Goal: Find specific page/section: Find specific page/section

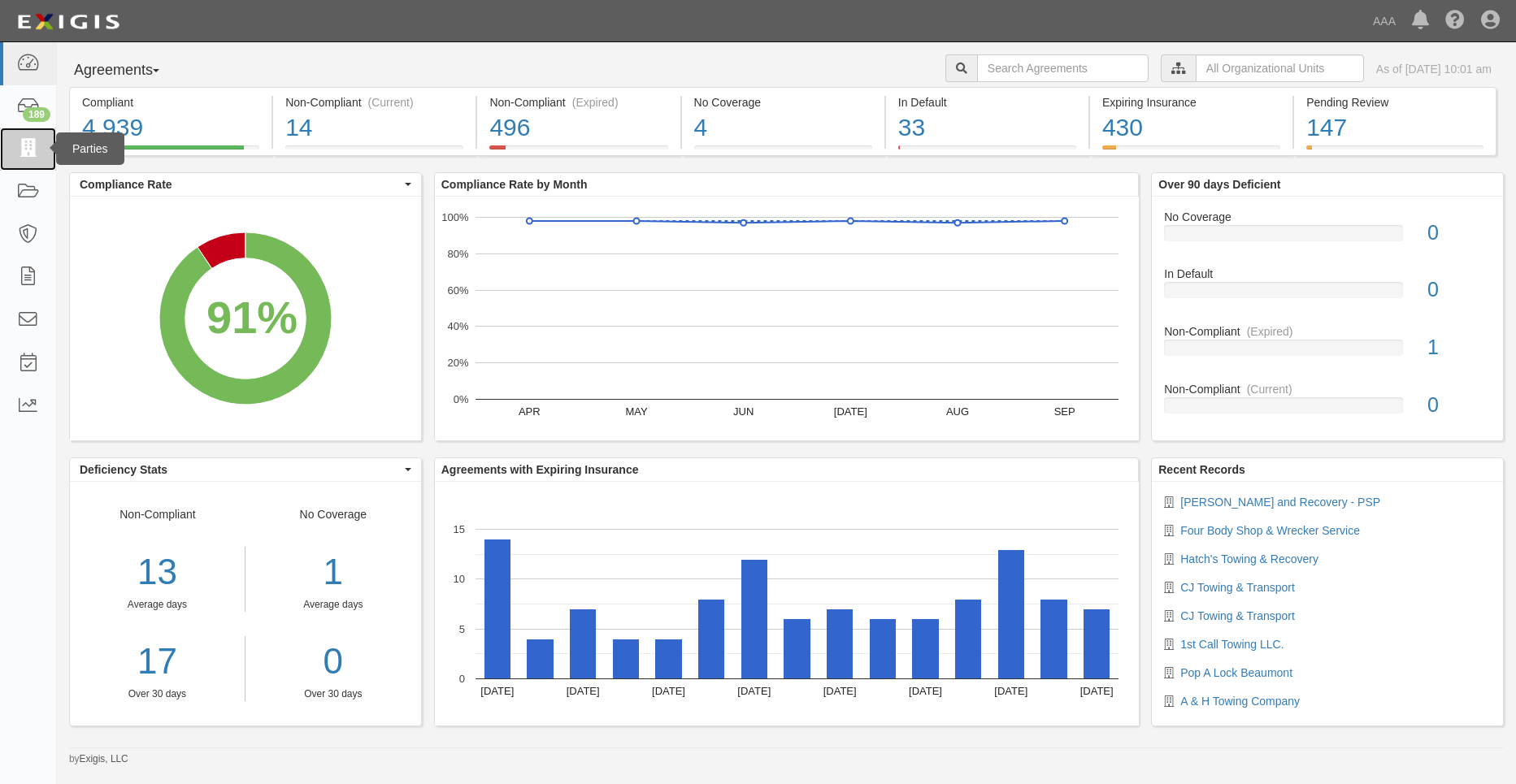
click at [30, 141] on icon at bounding box center [27, 149] width 23 height 18
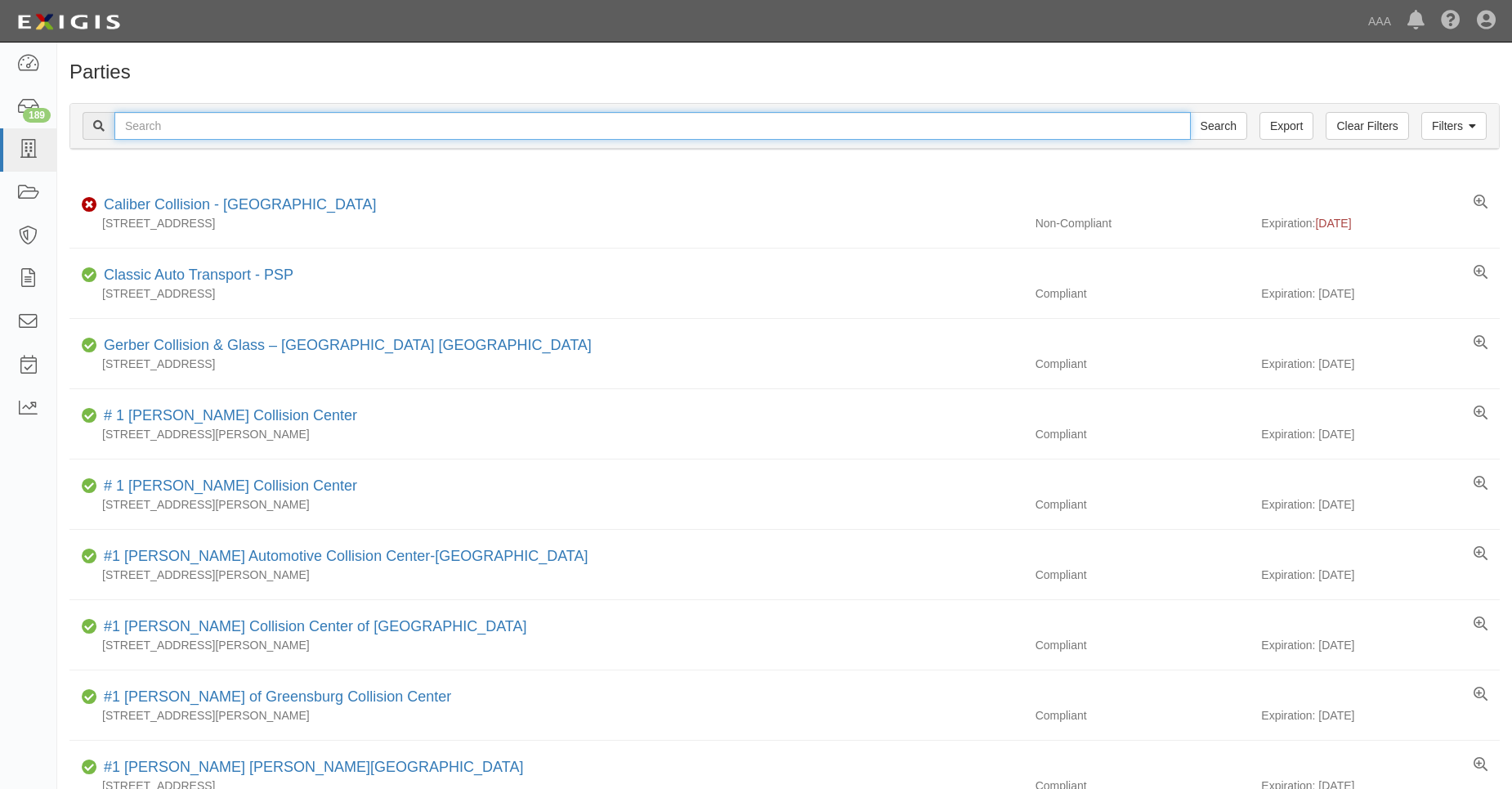
click at [212, 121] on input "text" at bounding box center [652, 125] width 1077 height 28
type input "31218"
click at [1190, 112] on input "Search" at bounding box center [1218, 125] width 57 height 28
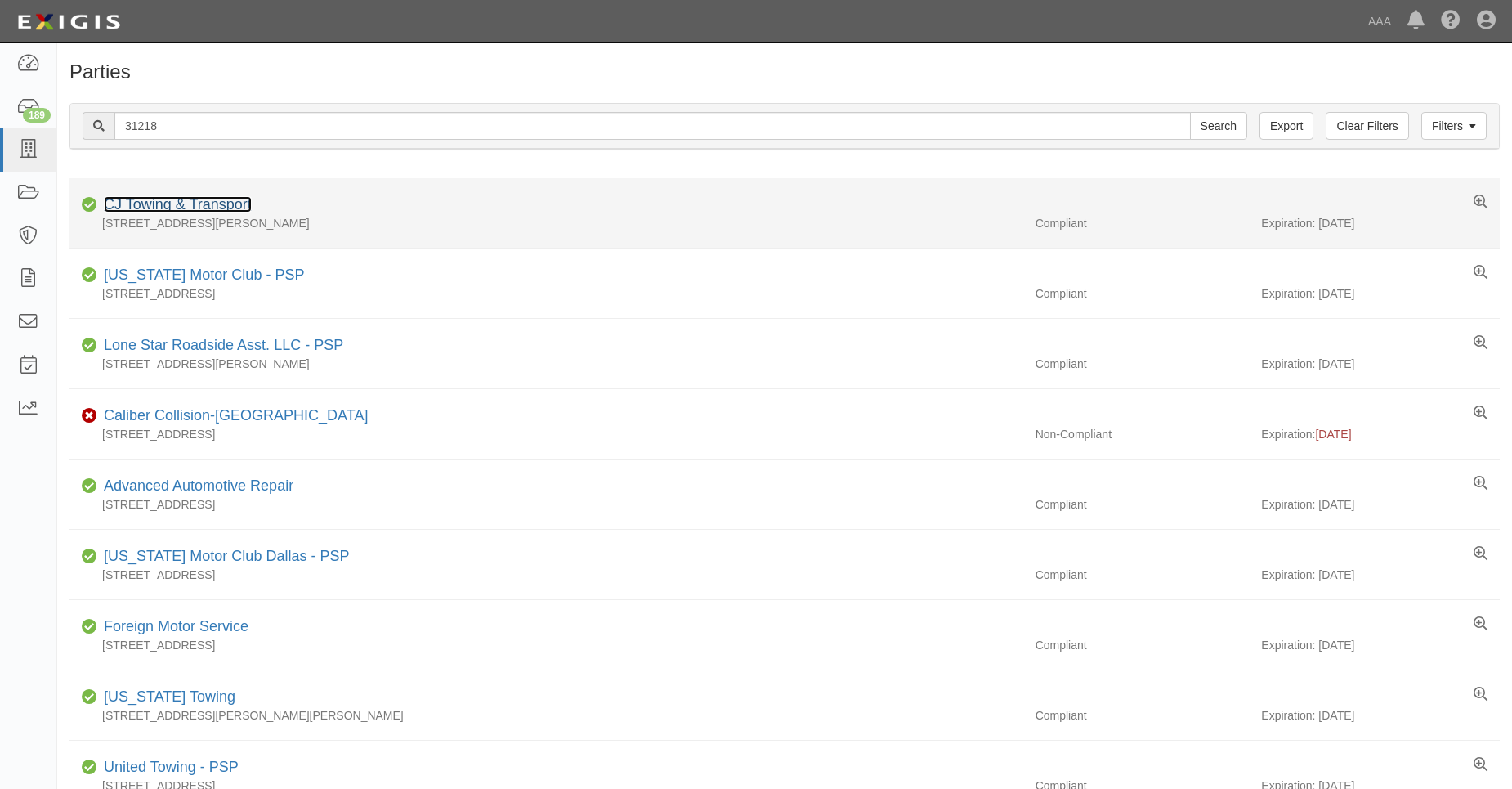
click at [186, 196] on link "CJ Towing & Transport" at bounding box center [178, 204] width 148 height 16
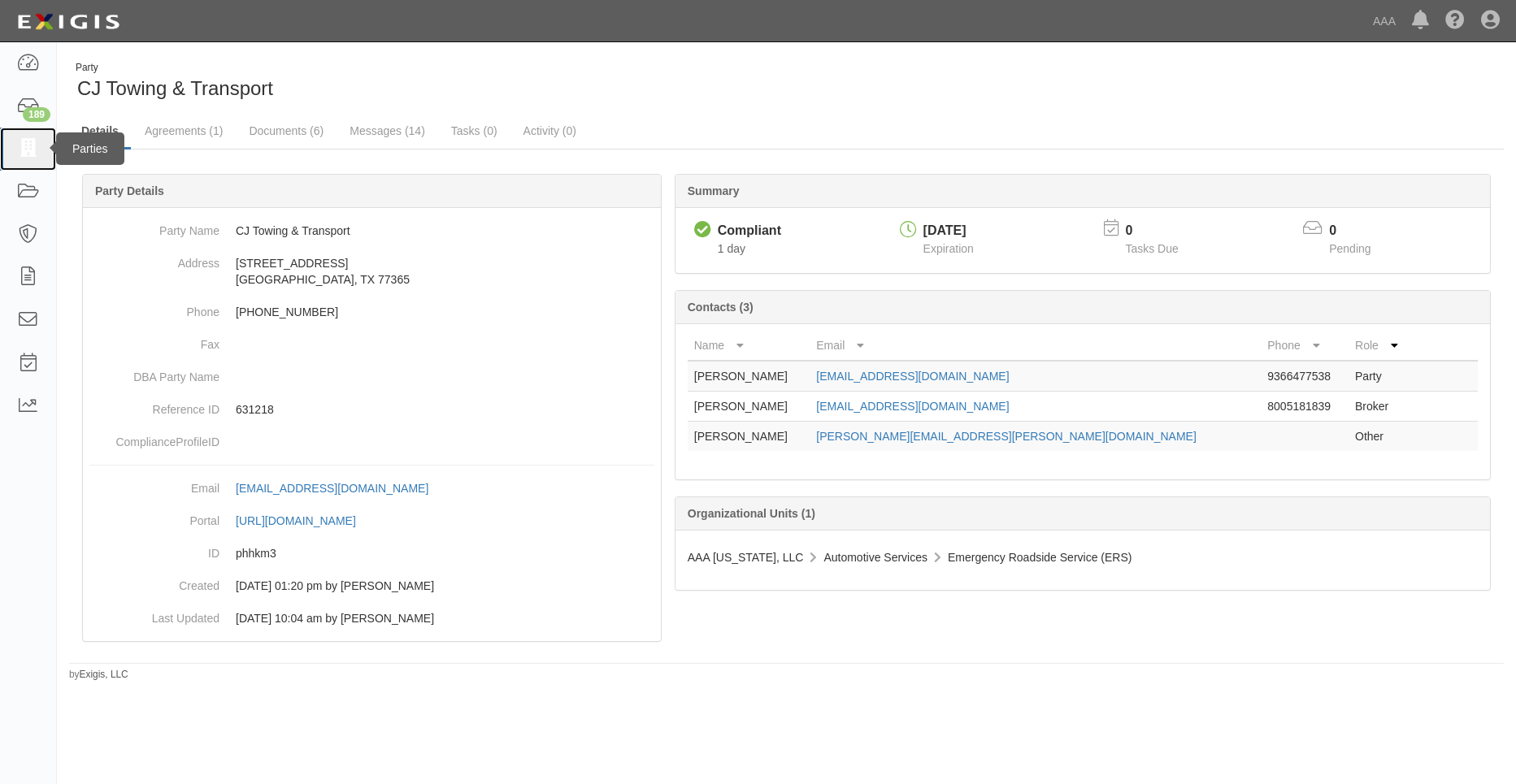
click at [32, 158] on icon at bounding box center [27, 149] width 23 height 18
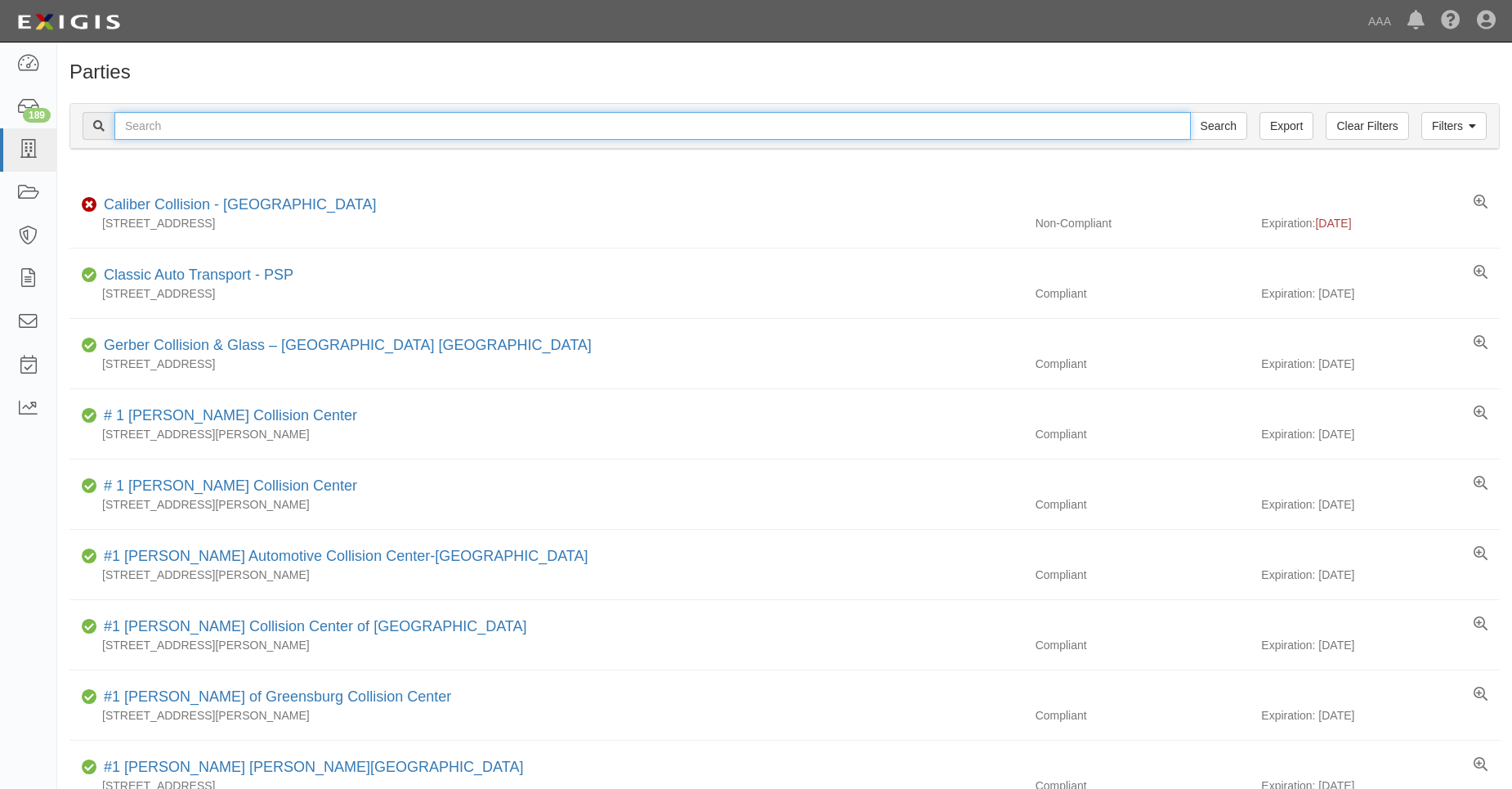
click at [138, 126] on input "text" at bounding box center [652, 125] width 1077 height 28
type input "31481"
click at [1190, 112] on input "Search" at bounding box center [1218, 125] width 57 height 28
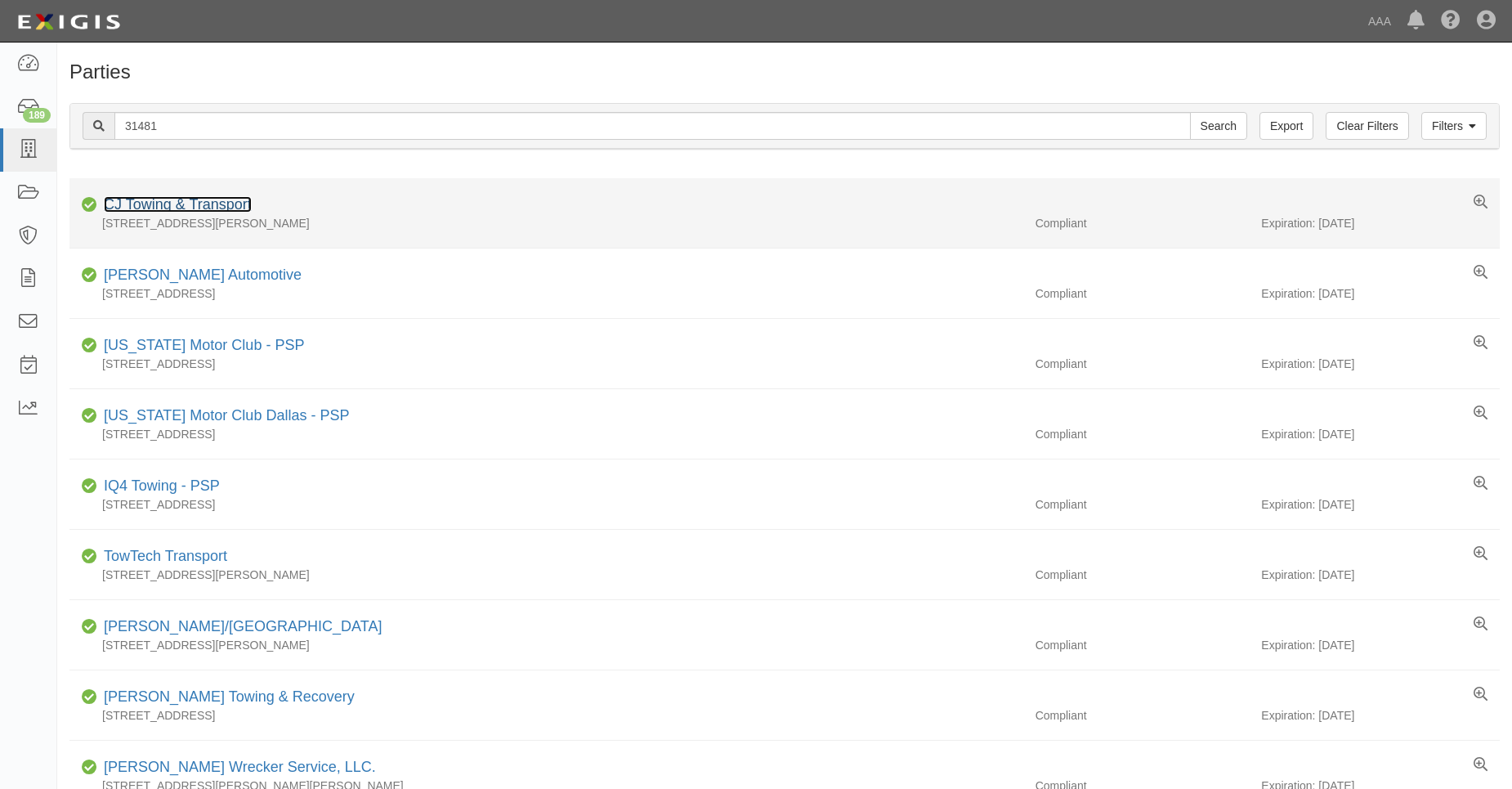
click at [154, 203] on link "CJ Towing & Transport" at bounding box center [178, 204] width 148 height 16
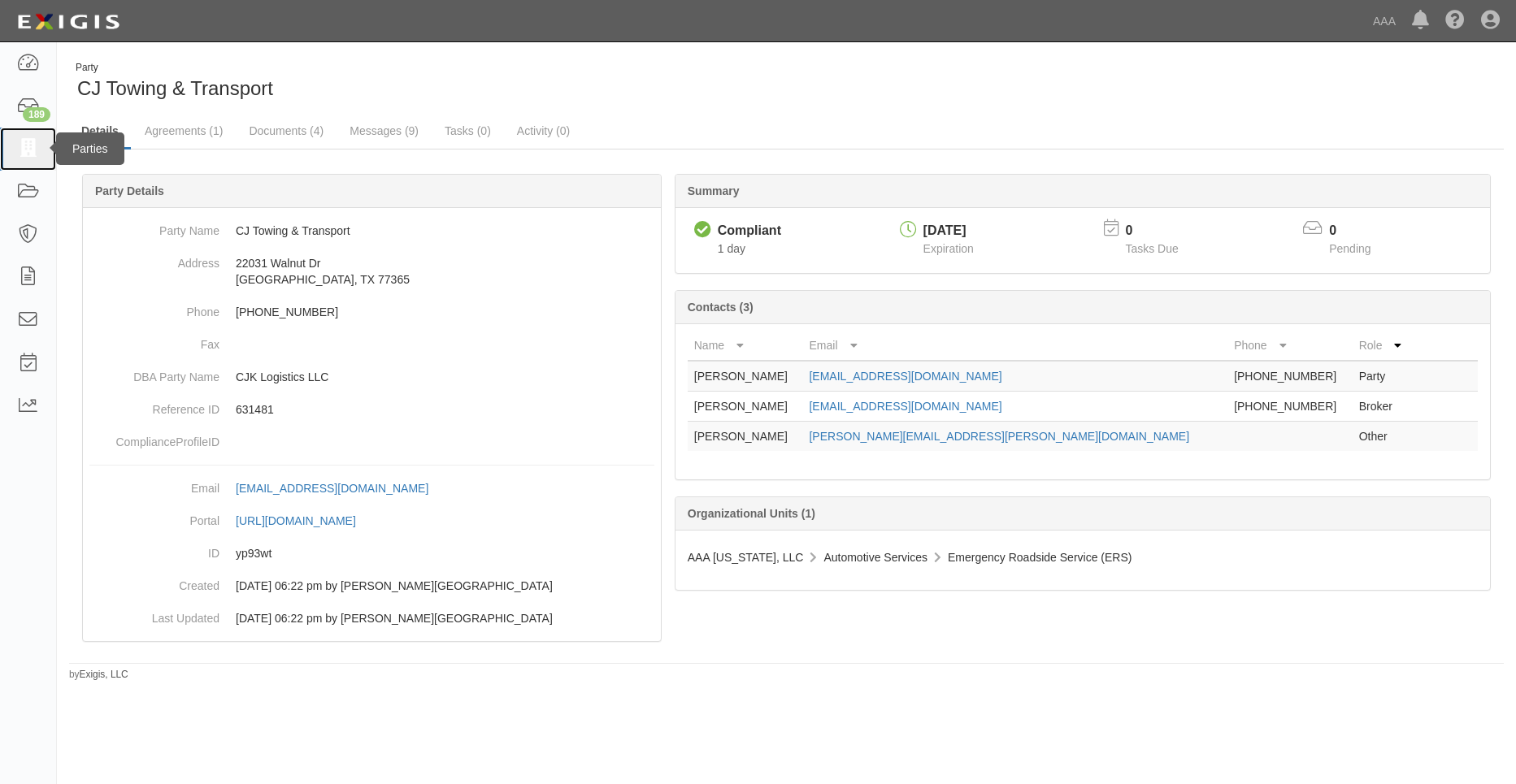
click at [16, 140] on icon at bounding box center [27, 149] width 23 height 18
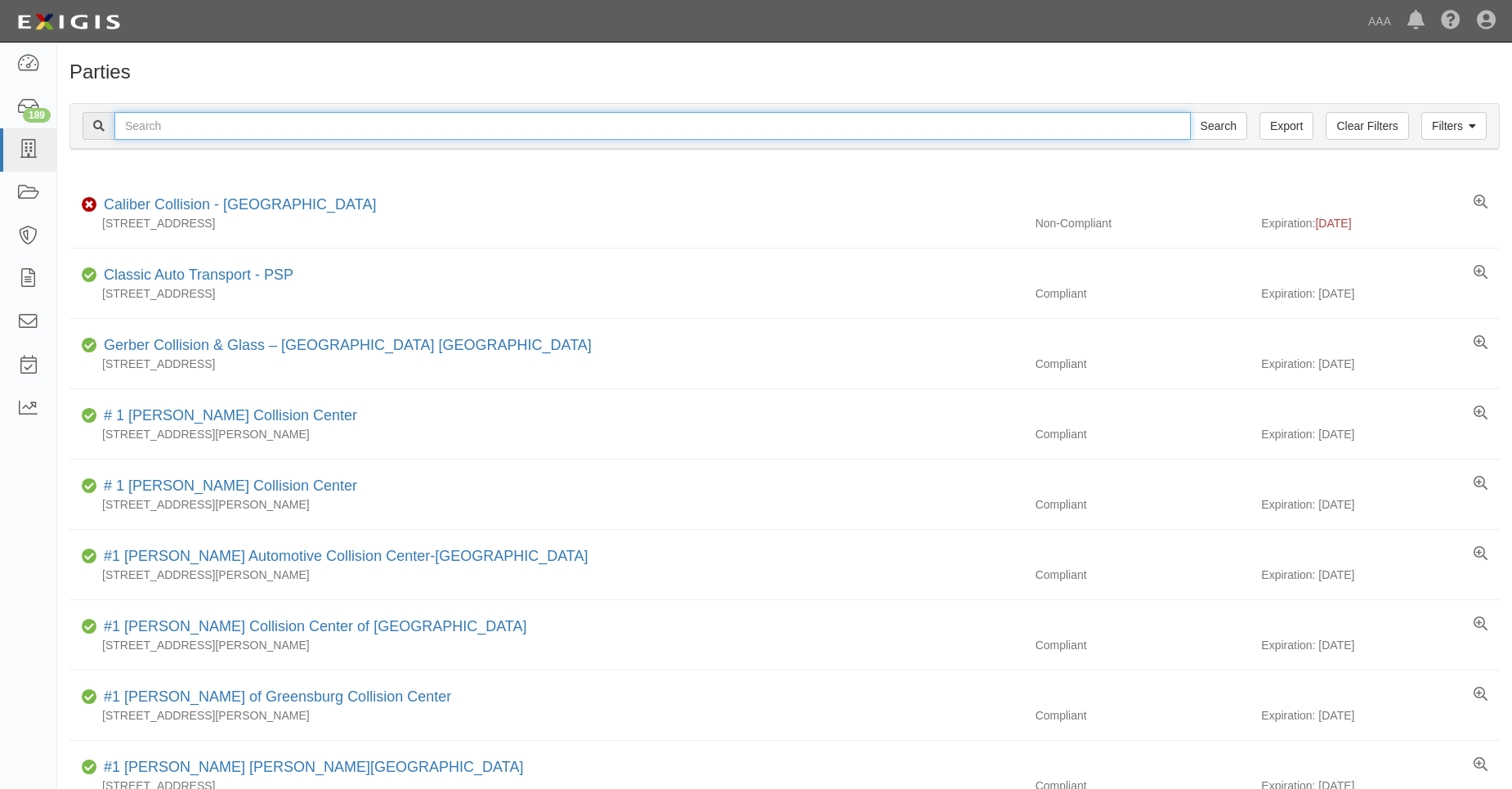
click at [154, 123] on input "text" at bounding box center [652, 125] width 1077 height 28
type input "31707"
click at [1190, 112] on input "Search" at bounding box center [1218, 125] width 57 height 28
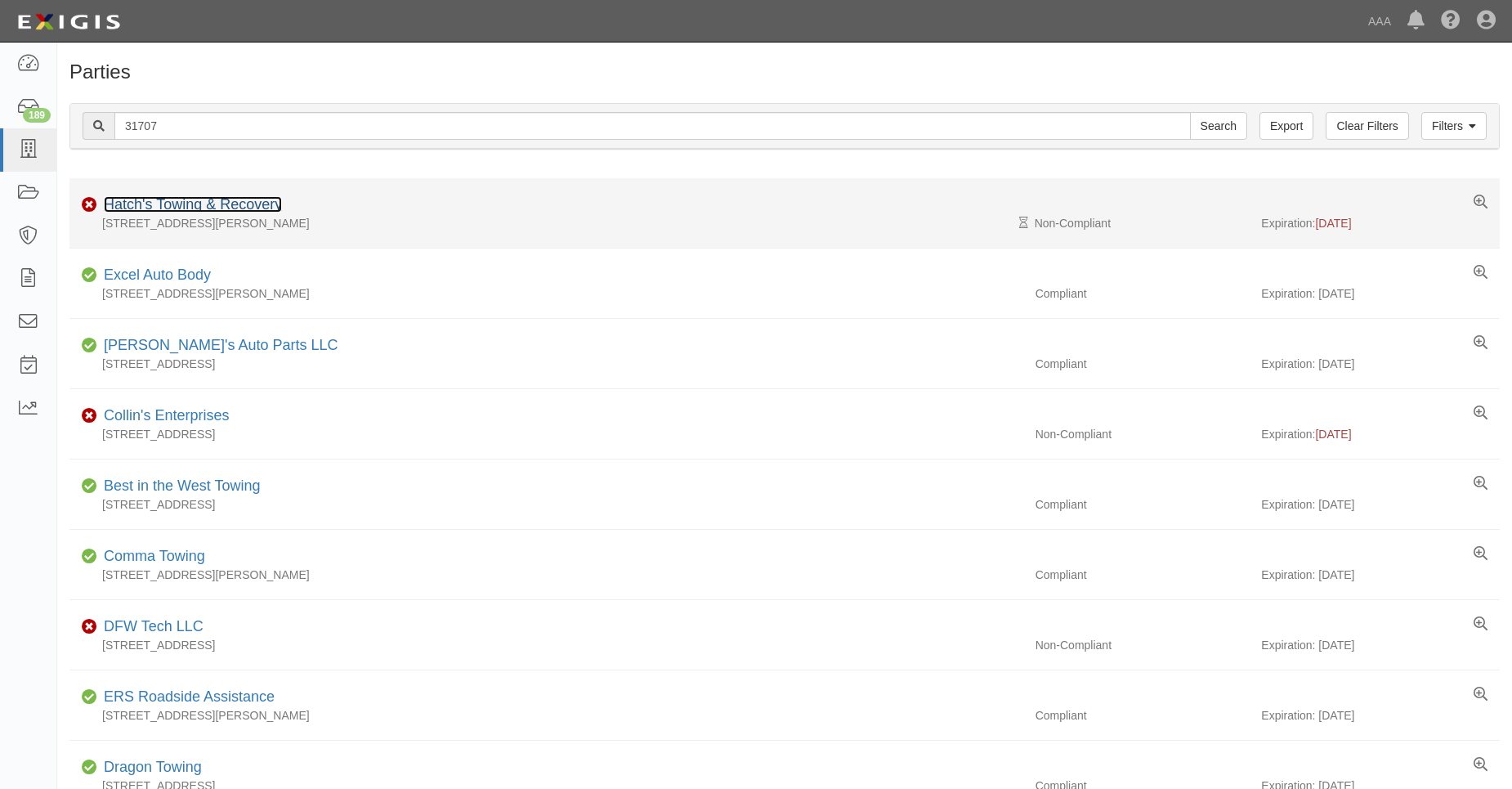
click at [155, 197] on link "Hatch's Towing & Recovery" at bounding box center [193, 204] width 178 height 16
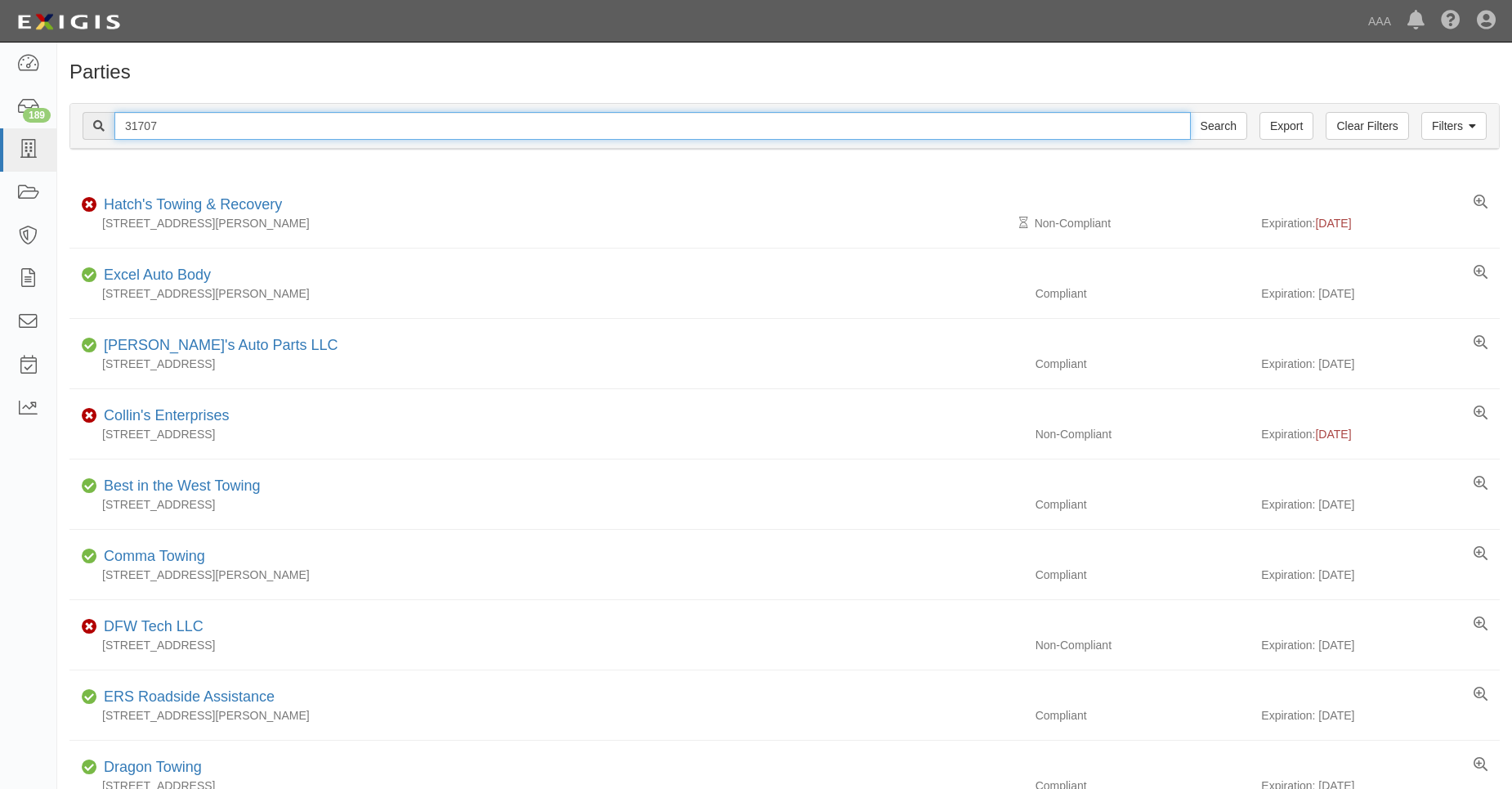
click at [158, 126] on input "31707" at bounding box center [652, 125] width 1077 height 28
type input "31744"
click at [1190, 112] on input "Search" at bounding box center [1218, 125] width 57 height 28
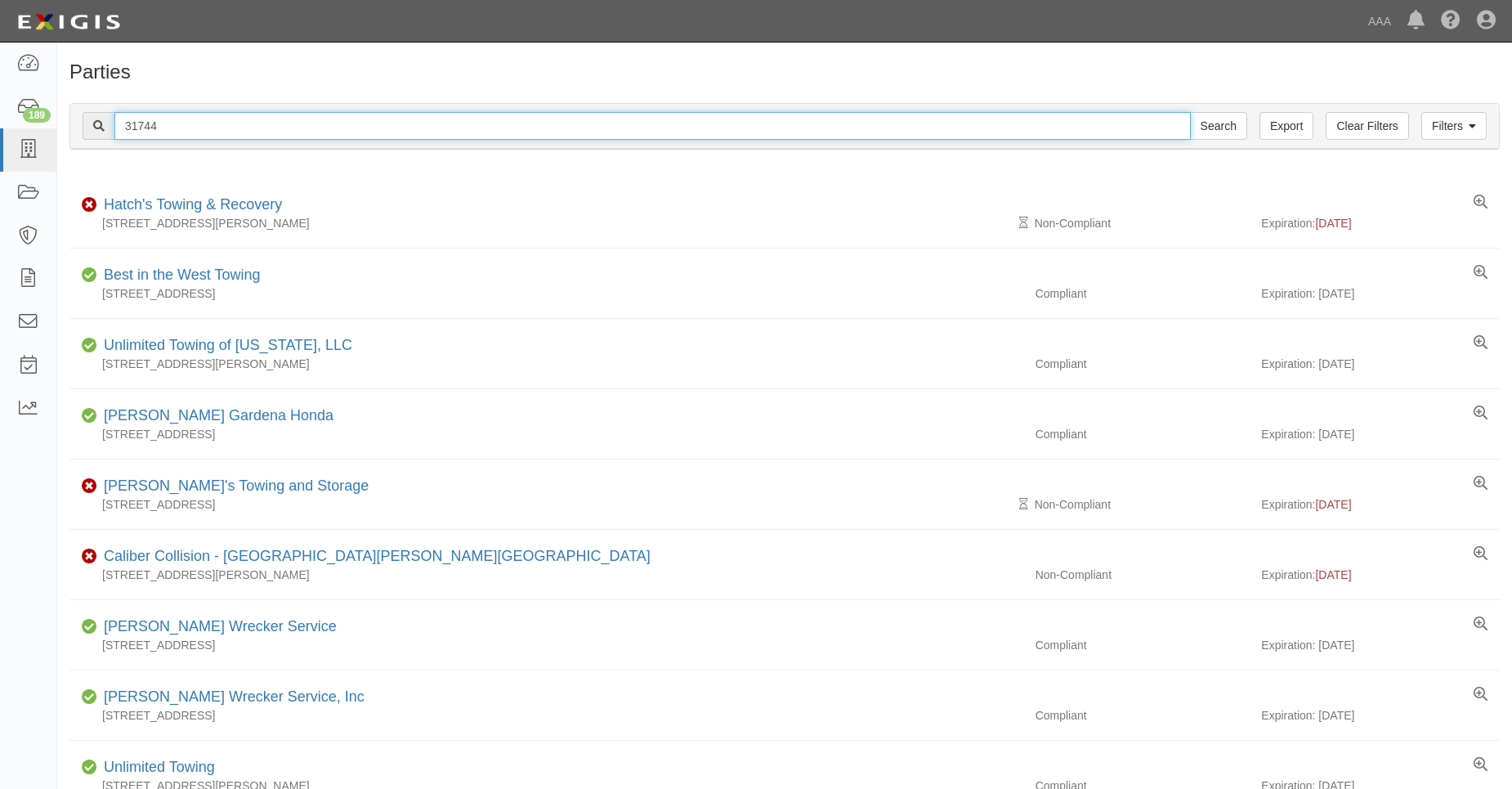
drag, startPoint x: 159, startPoint y: 123, endPoint x: 143, endPoint y: 125, distance: 16.1
click at [143, 125] on input "31744" at bounding box center [652, 125] width 1077 height 28
type input "31751"
click at [1190, 112] on input "Search" at bounding box center [1218, 125] width 57 height 28
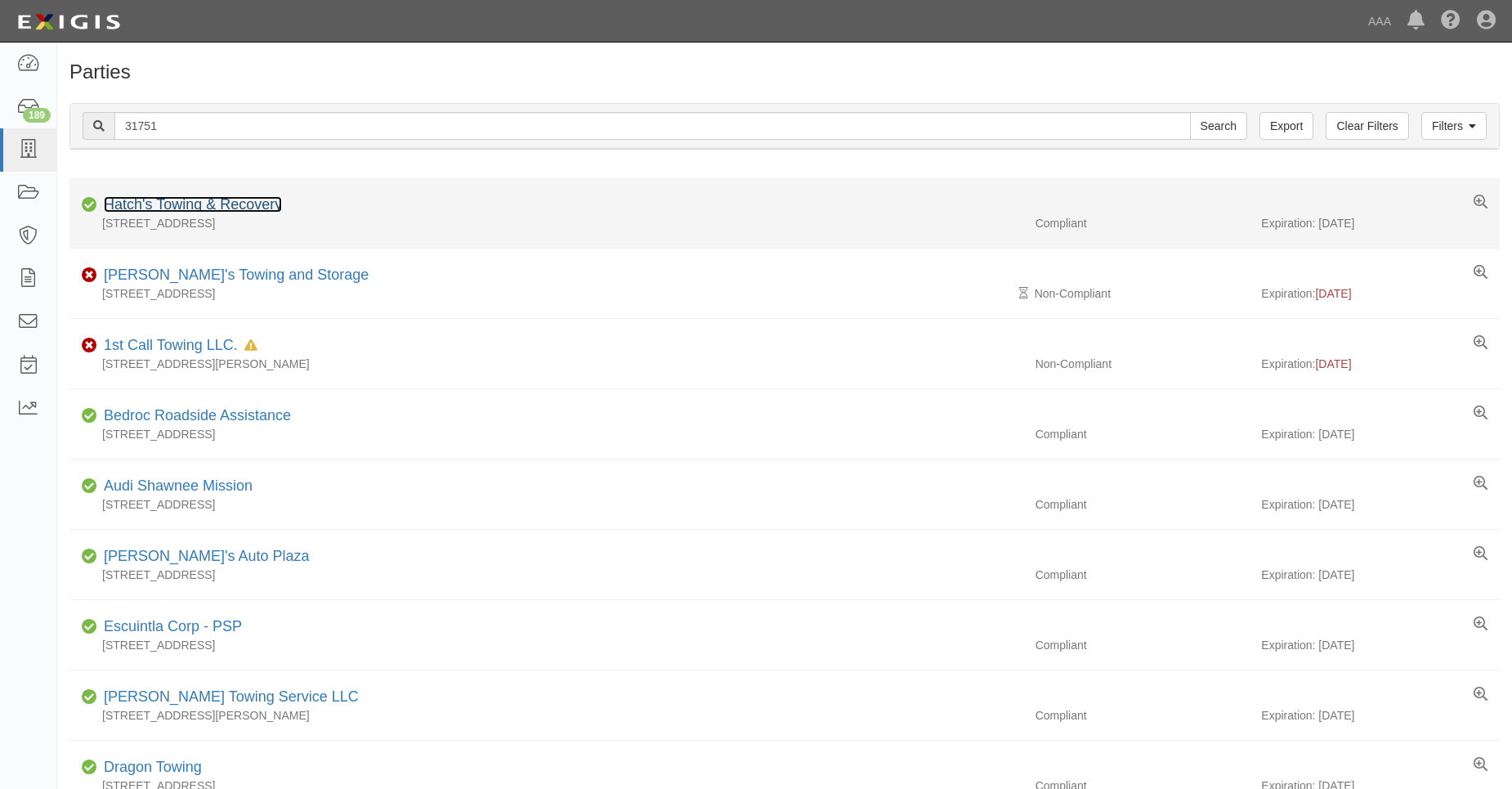
click at [162, 200] on link "Hatch's Towing & Recovery" at bounding box center [193, 204] width 178 height 16
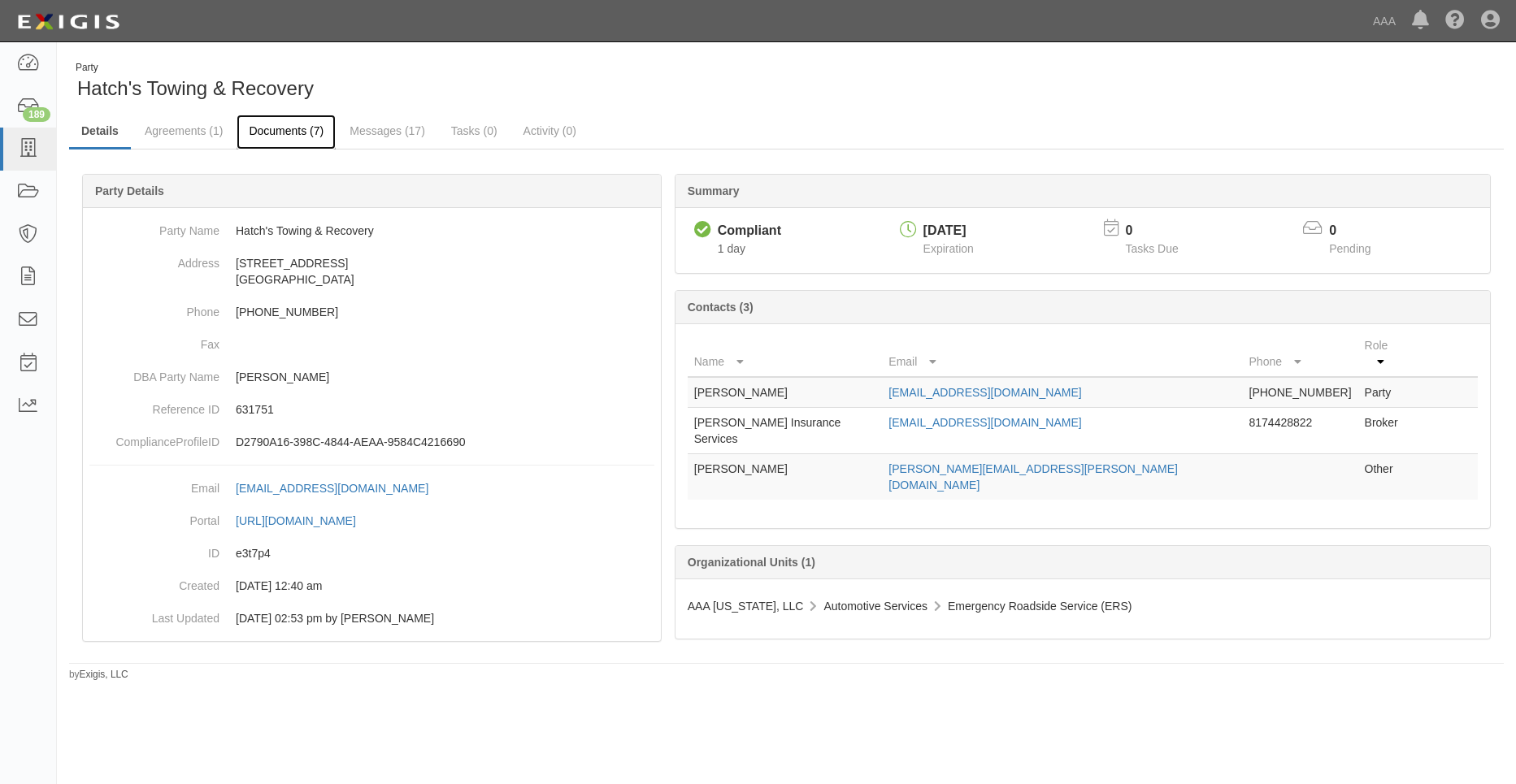
click at [270, 138] on link "Documents (7)" at bounding box center [286, 132] width 99 height 35
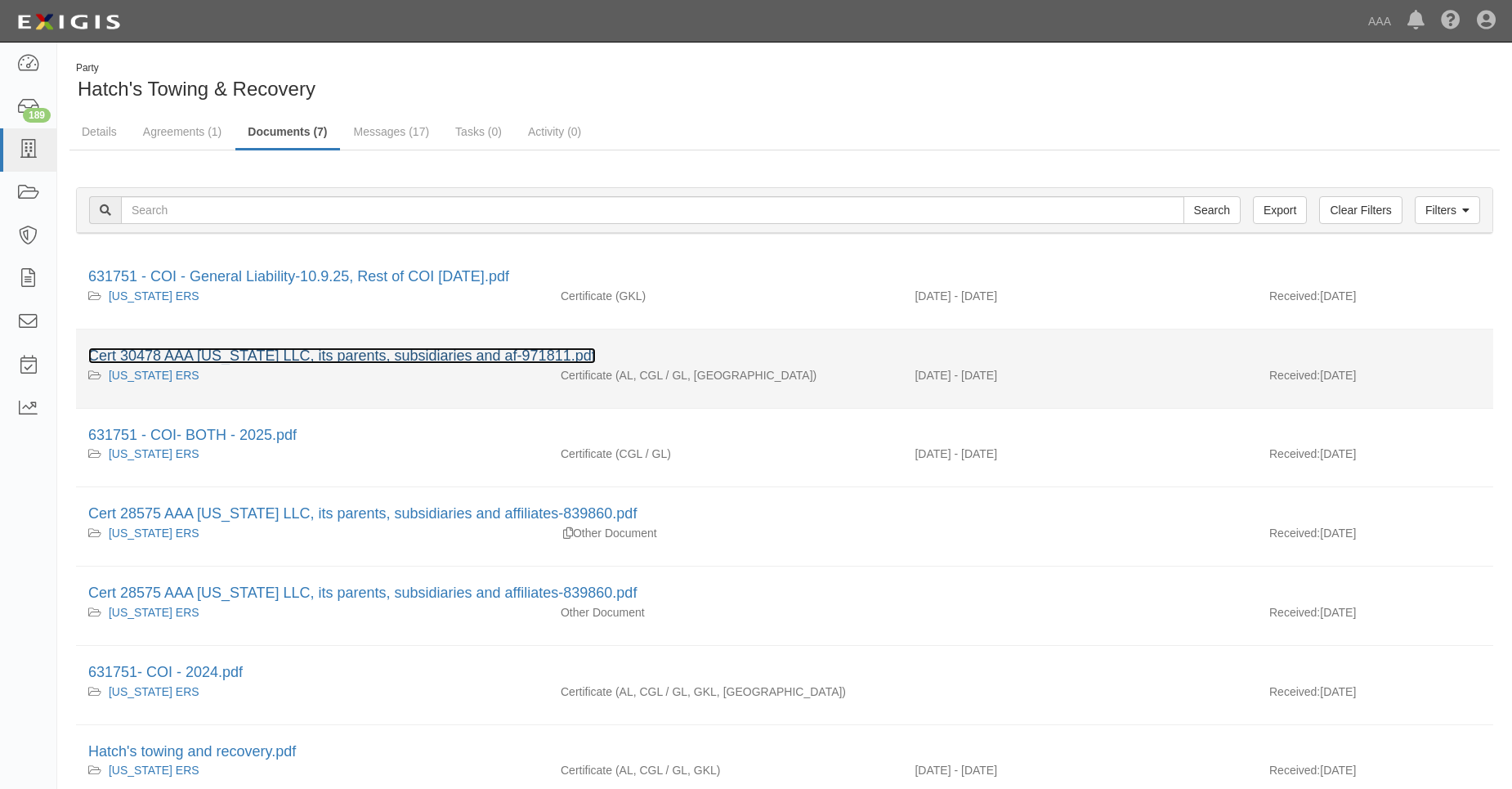
click at [286, 351] on link "Cert 30478 AAA Texas LLC, its parents, subsidiaries and af-971811.pdf" at bounding box center [342, 355] width 508 height 16
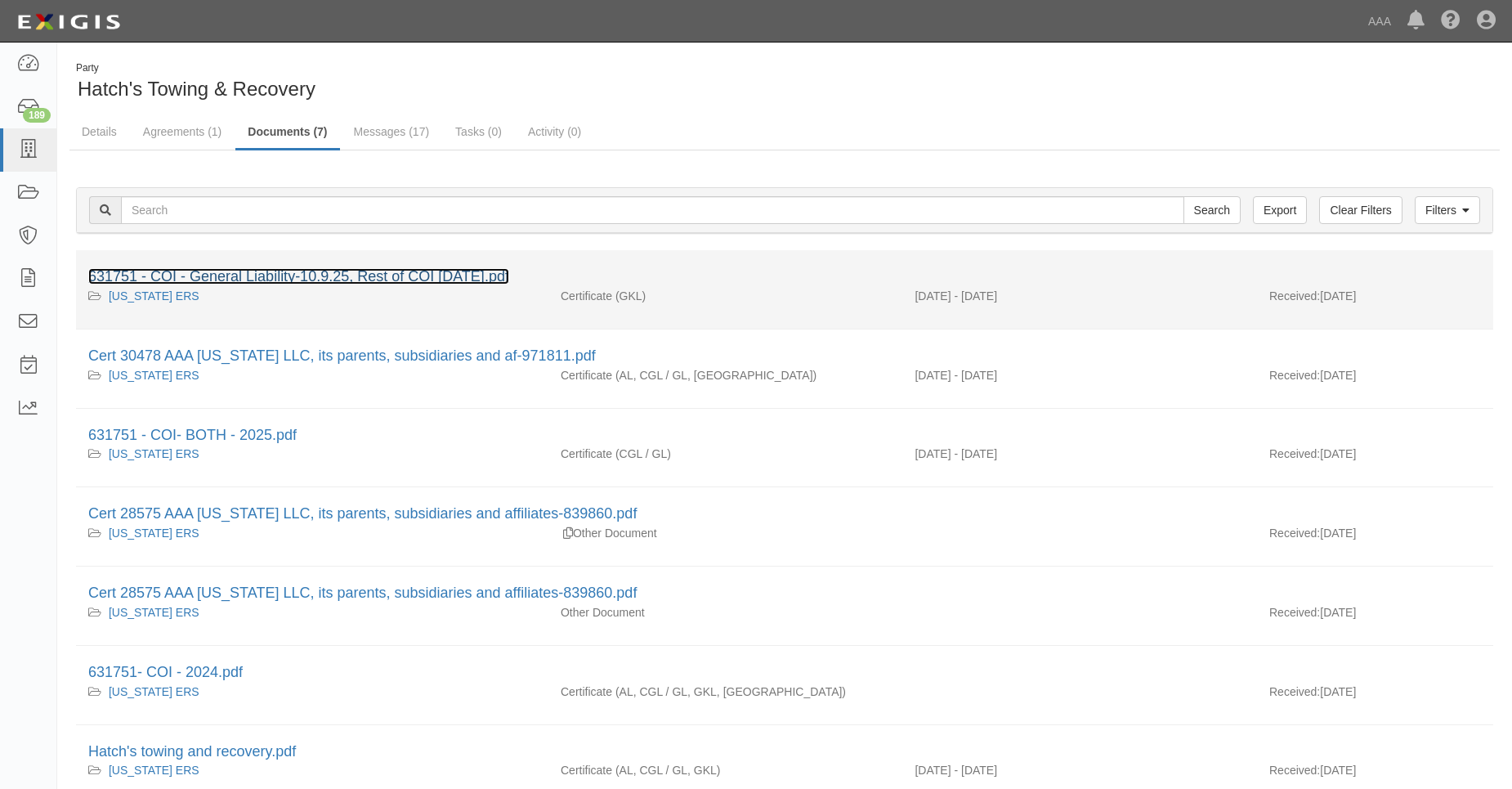
click at [396, 276] on link "631751 - COI - General Liability-10.9.25, Rest of COI 3.30.2026.pdf" at bounding box center [299, 276] width 421 height 16
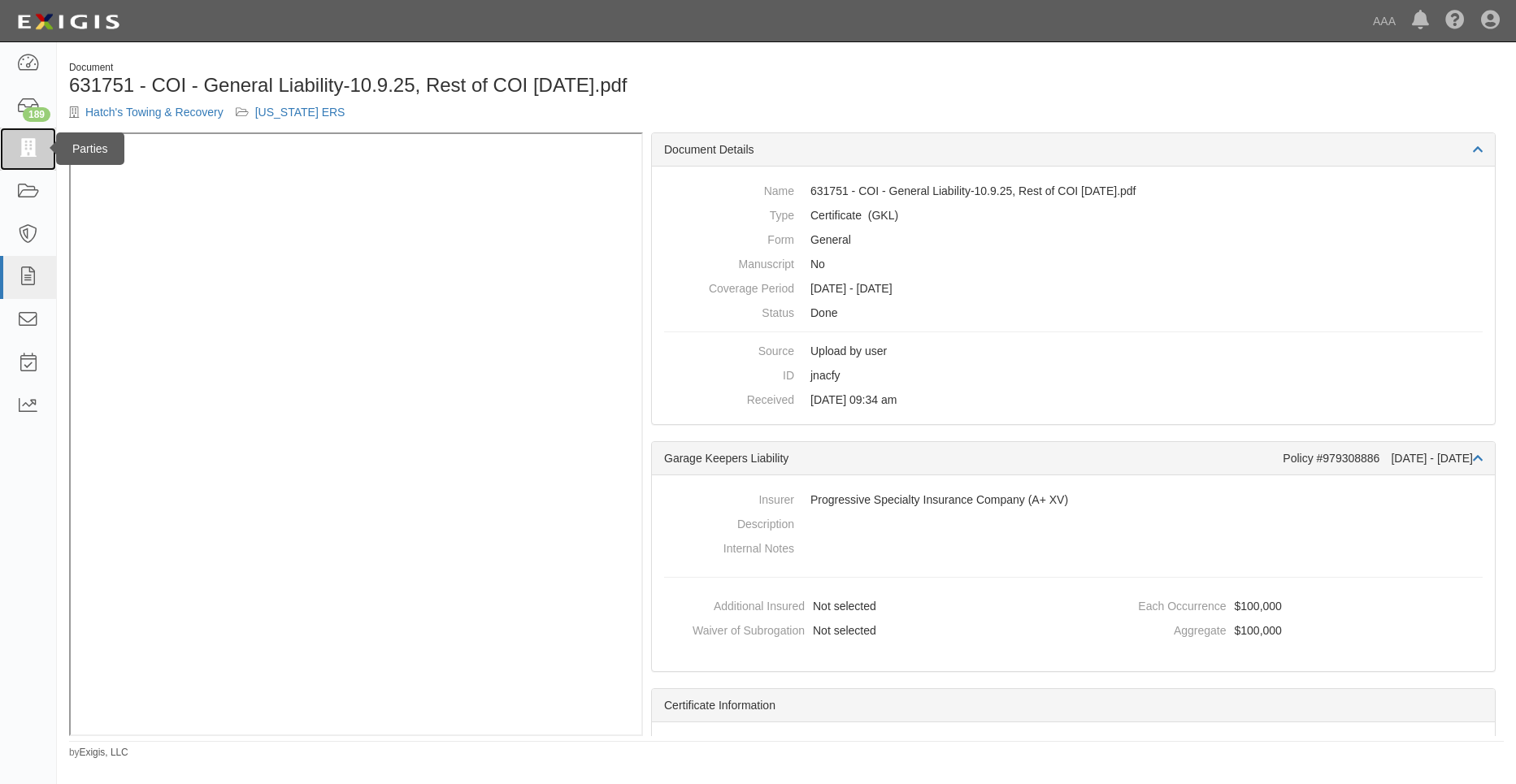
click at [15, 153] on link at bounding box center [28, 149] width 56 height 43
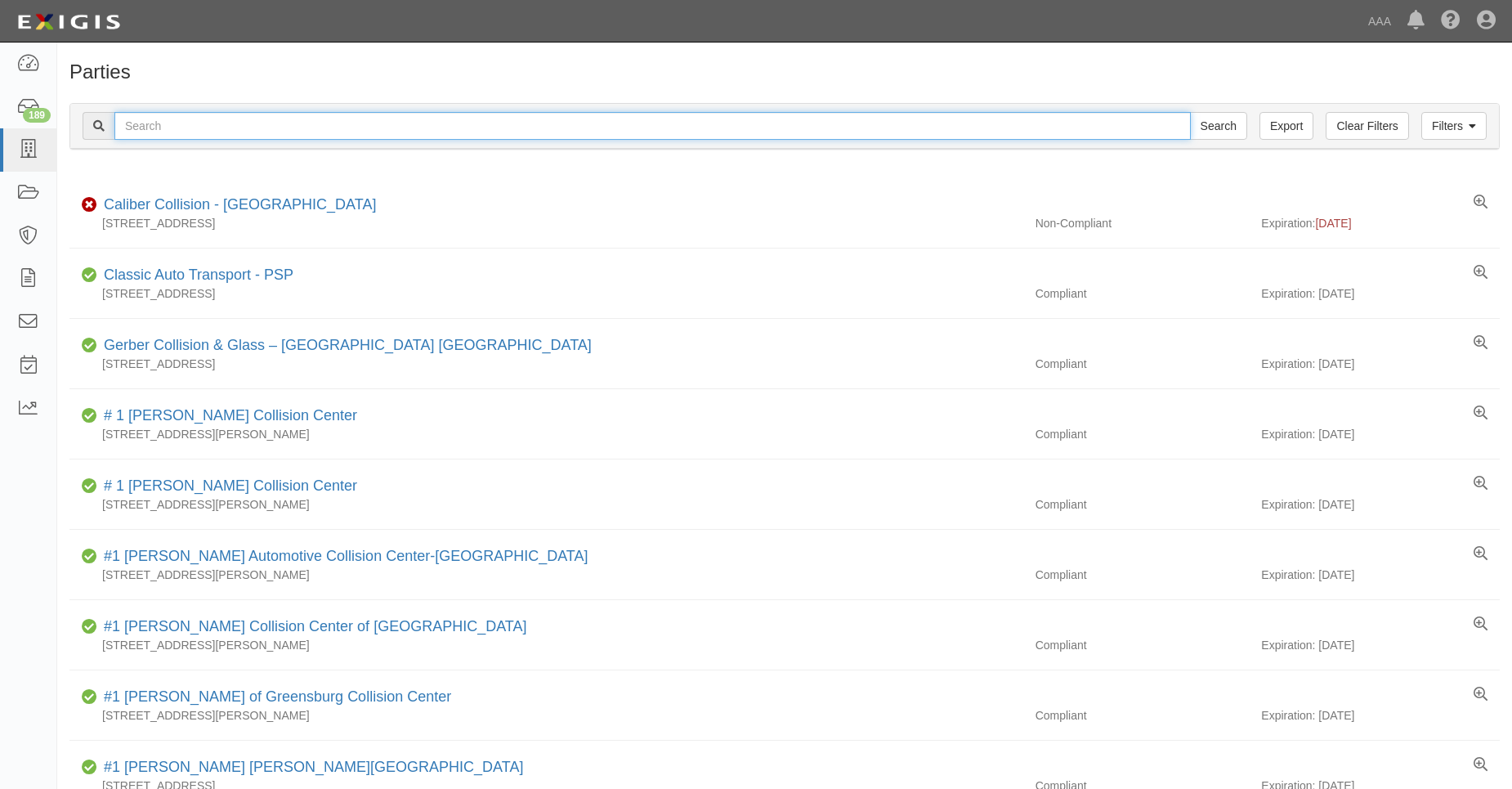
click at [191, 132] on input "text" at bounding box center [652, 125] width 1077 height 28
type input "31611"
click at [1190, 112] on input "Search" at bounding box center [1218, 125] width 57 height 28
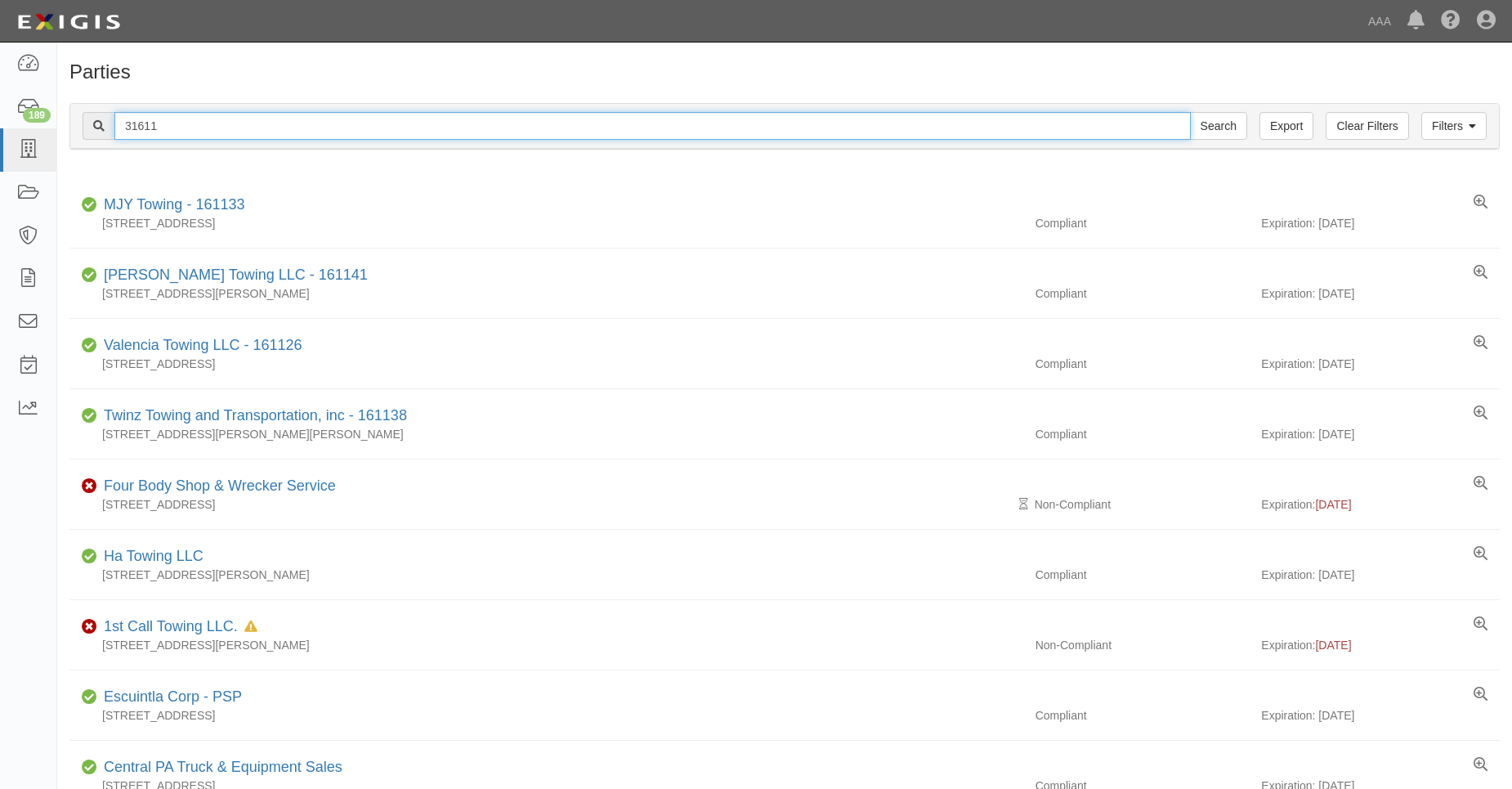
drag, startPoint x: 144, startPoint y: 123, endPoint x: 163, endPoint y: 128, distance: 19.6
click at [163, 128] on input "31611" at bounding box center [652, 125] width 1077 height 28
type input "31658"
click at [1190, 112] on input "Search" at bounding box center [1218, 125] width 57 height 28
